Goal: Find specific page/section: Find specific page/section

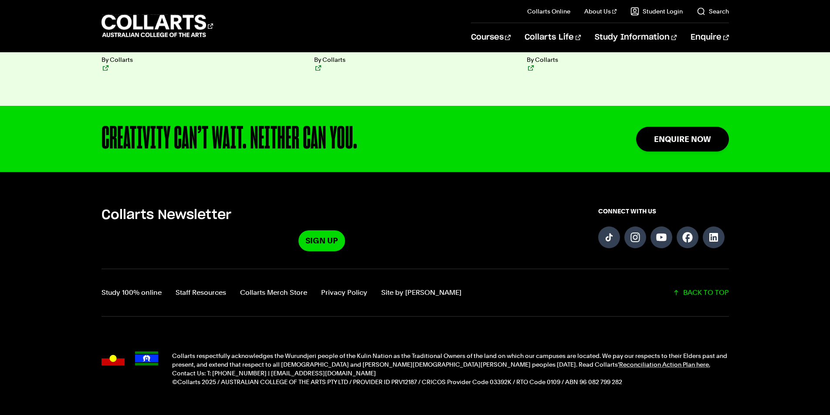
scroll to position [2251, 0]
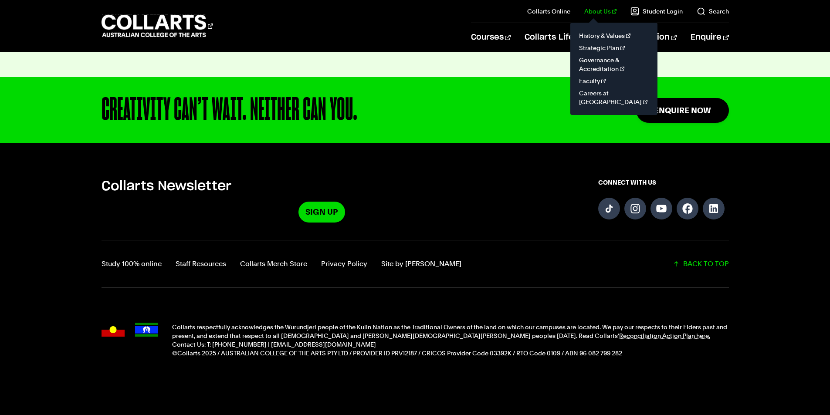
click at [595, 9] on link "About Us" at bounding box center [600, 11] width 32 height 9
